Goal: Find specific page/section: Find specific page/section

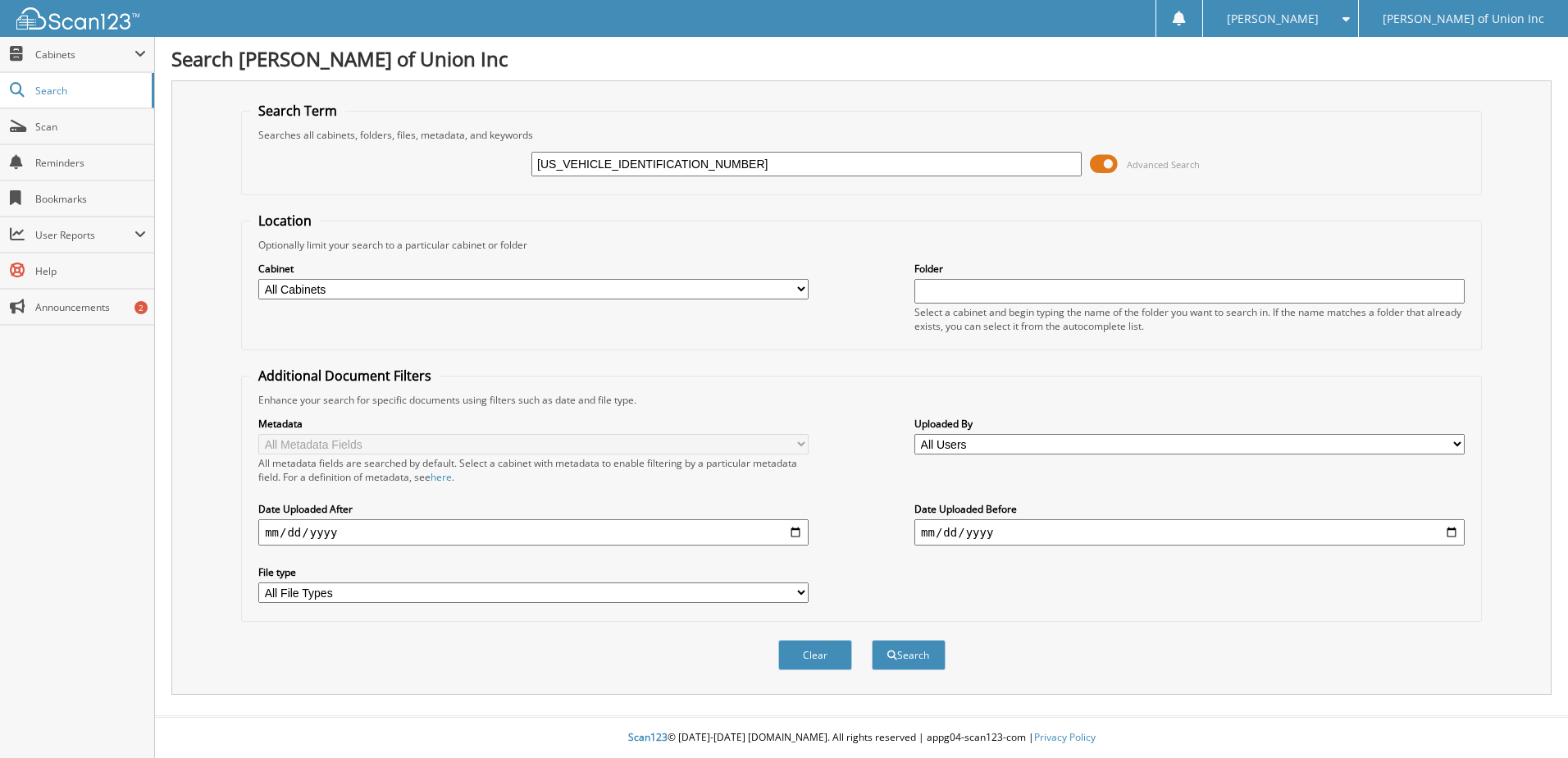
type input "[US_VEHICLE_IDENTIFICATION_NUMBER]"
click at [868, 161] on input "[US_VEHICLE_IDENTIFICATION_NUMBER]" at bounding box center [806, 164] width 550 height 25
click at [872, 640] on button "Search" at bounding box center [908, 655] width 74 height 31
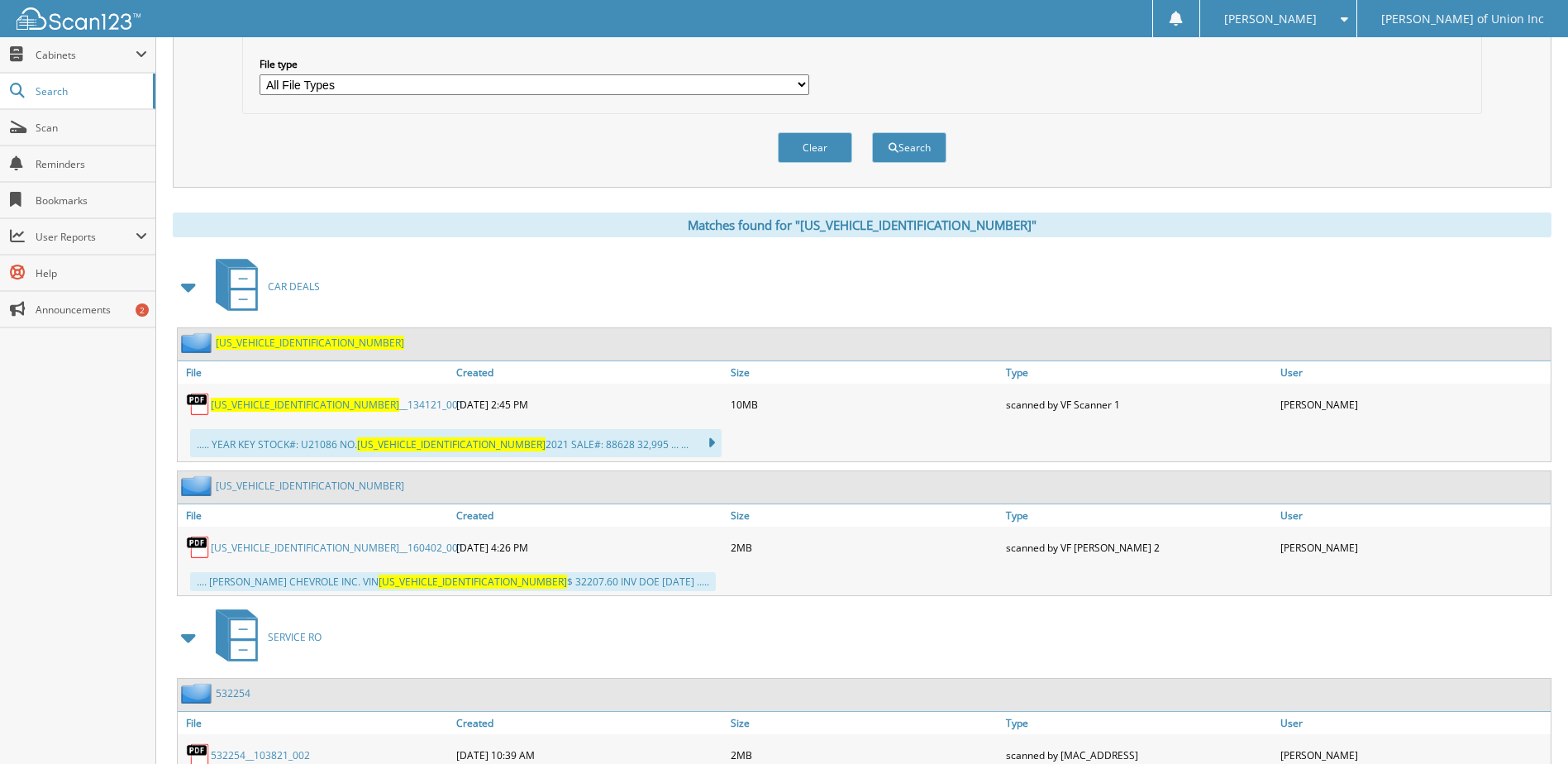
scroll to position [579, 0]
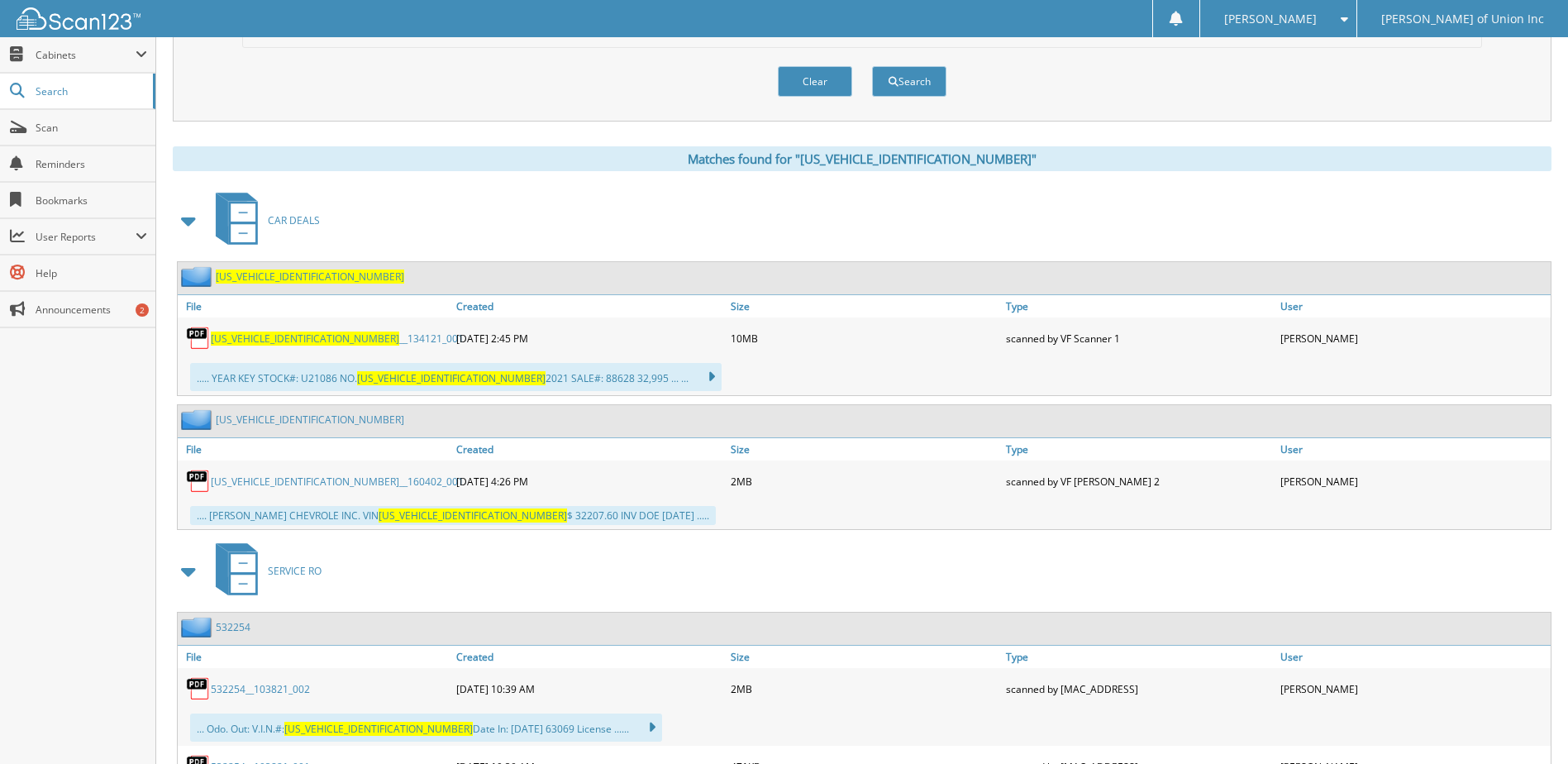
click at [320, 339] on link "[US_VEHICLE_IDENTIFICATION_NUMBER] __134121_001" at bounding box center [337, 339] width 253 height 14
